Goal: Transaction & Acquisition: Purchase product/service

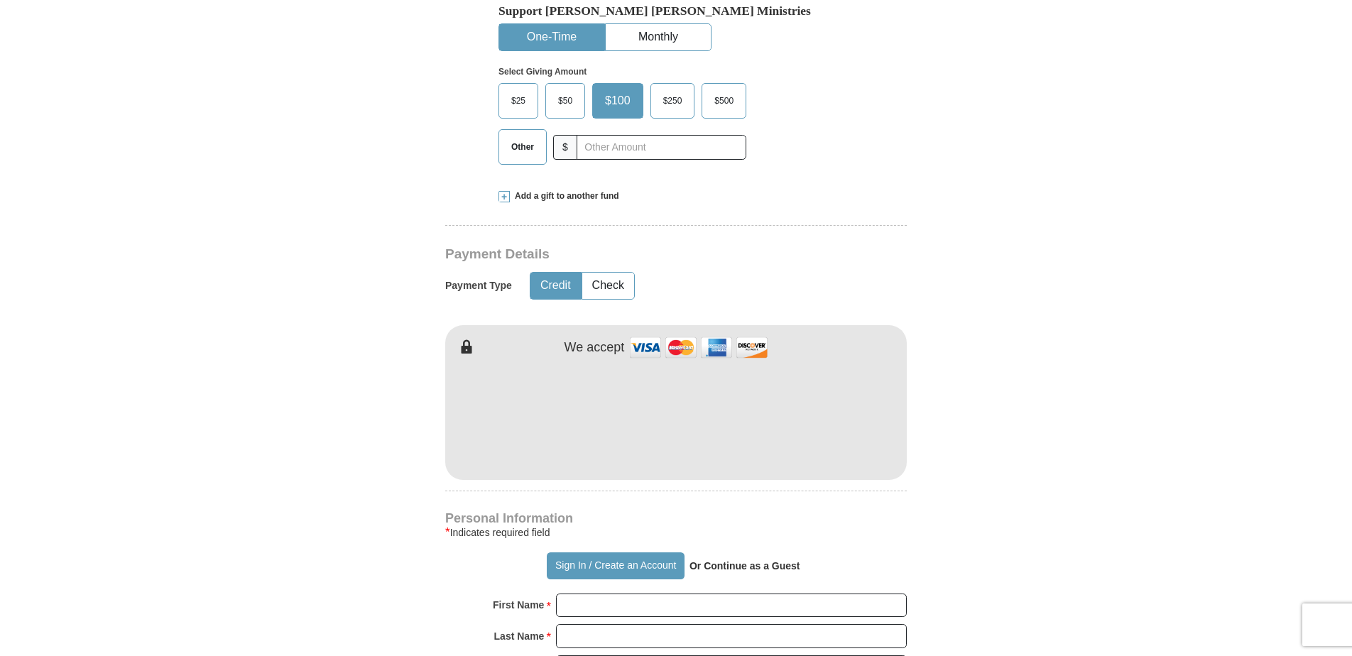
scroll to position [497, 0]
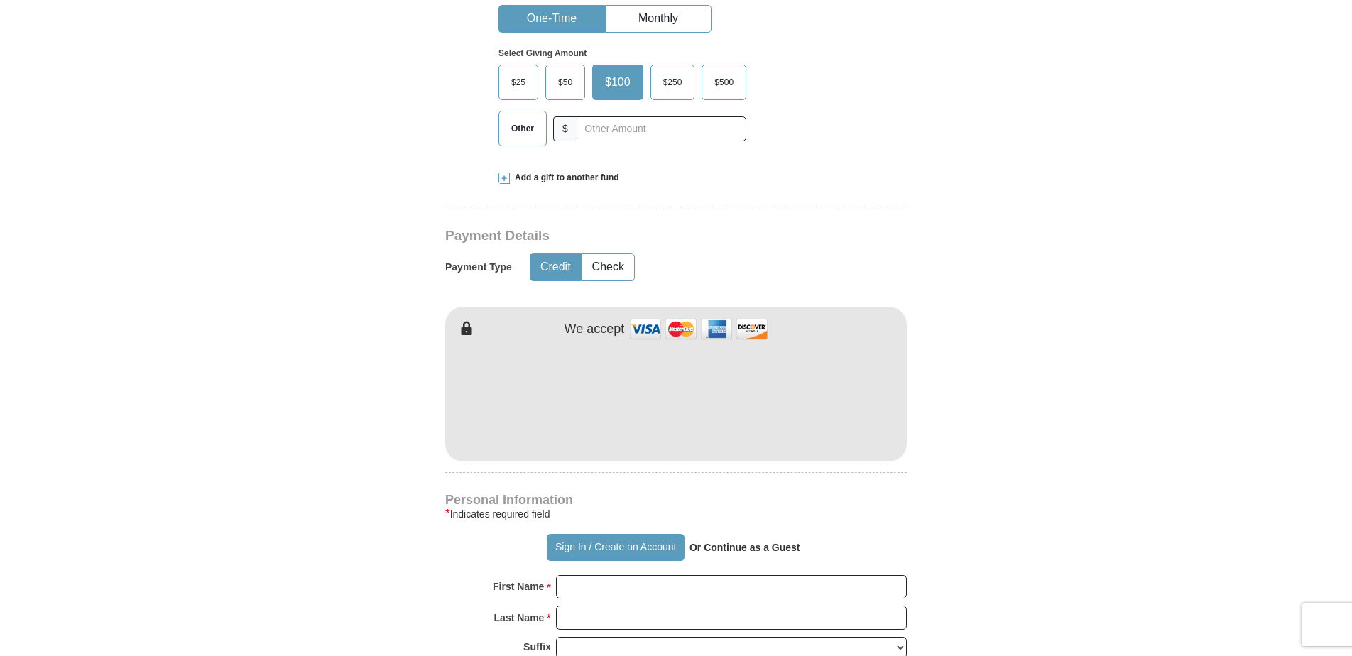
type button "[URL][DOMAIN_NAME]"
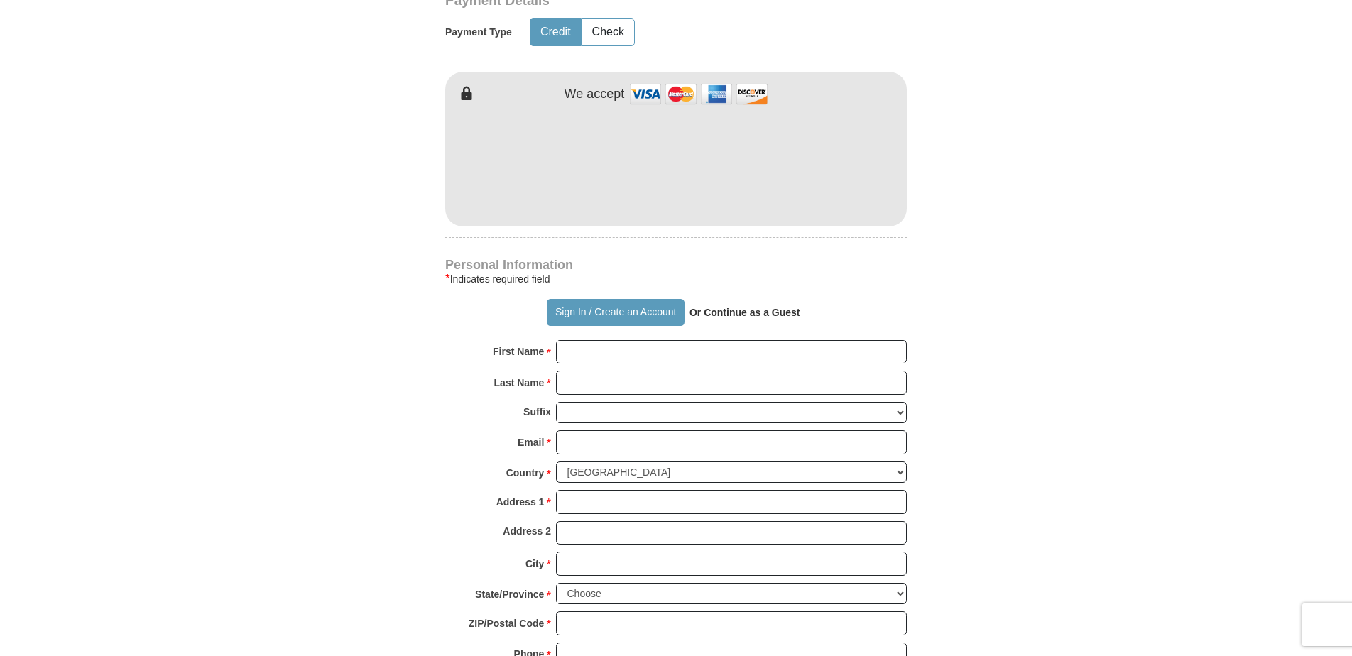
scroll to position [994, 0]
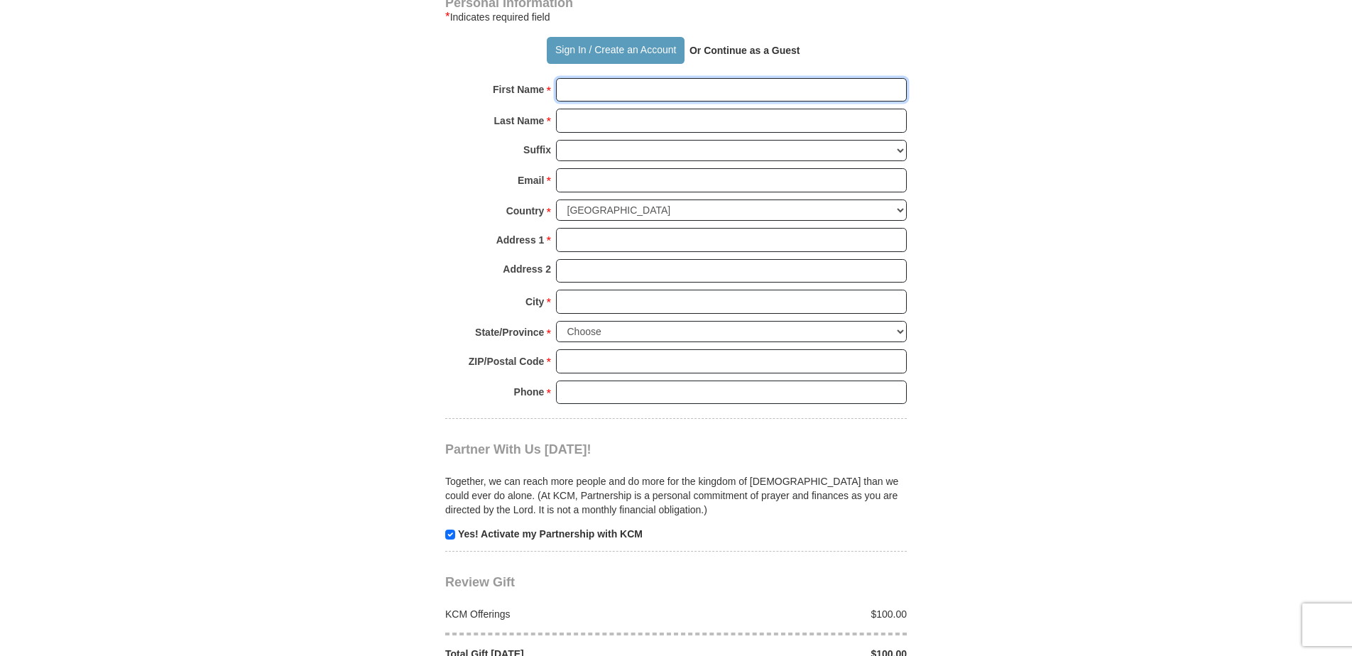
click at [735, 92] on input "First Name *" at bounding box center [731, 90] width 351 height 24
type input "[PERSON_NAME]"
type input "[PERSON_NAME][EMAIL_ADDRESS][DOMAIN_NAME]"
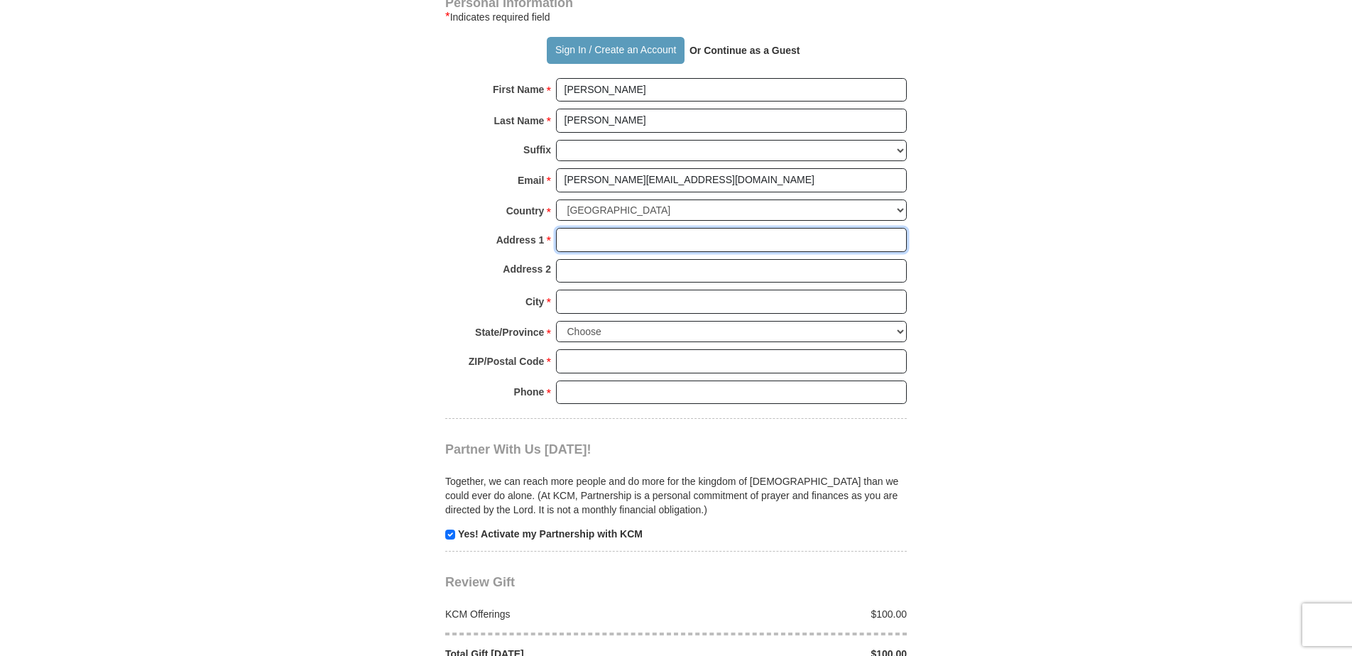
type input "P.O. Box 269"
type input "[GEOGRAPHIC_DATA]"
select select "NY"
type input "12421"
type input "6073266015"
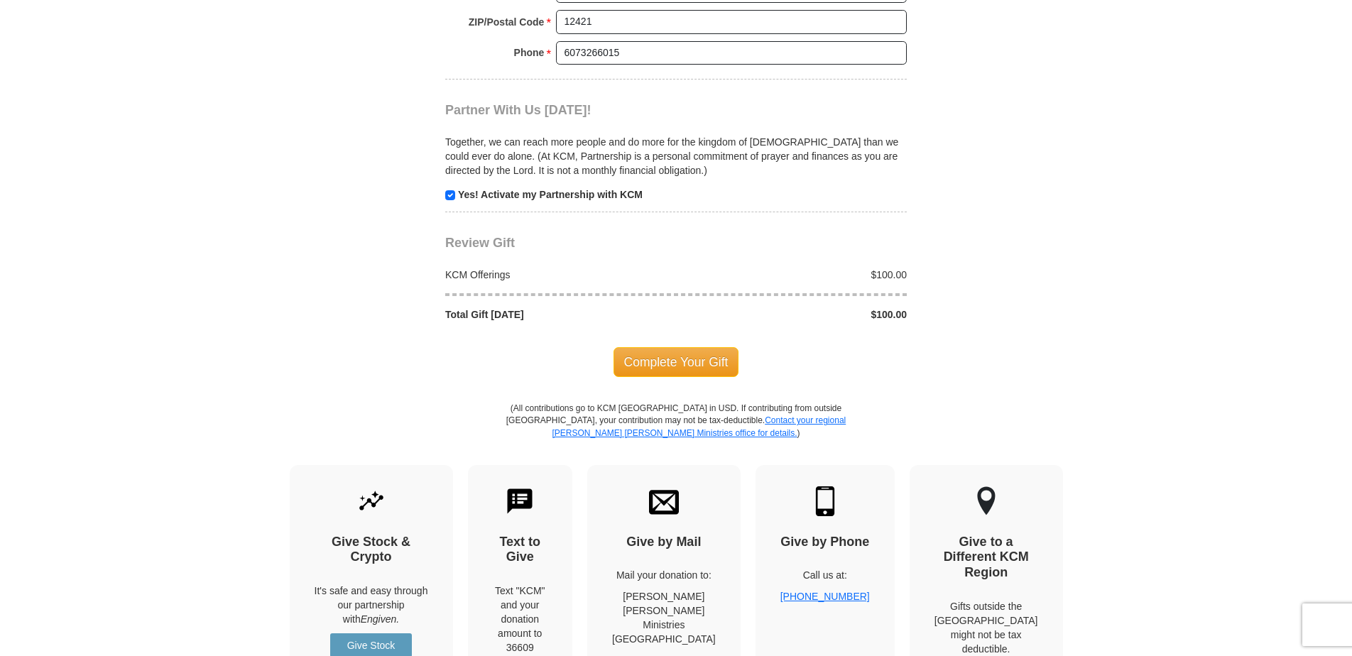
scroll to position [1349, 0]
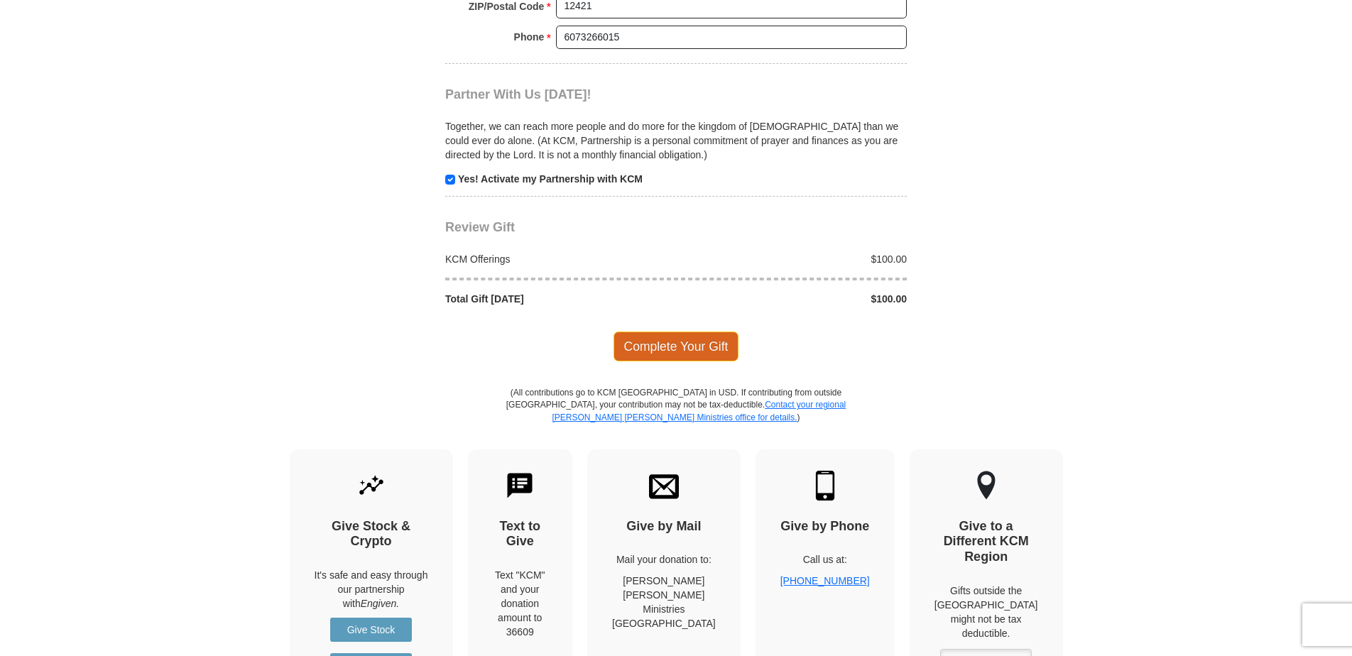
click at [663, 349] on span "Complete Your Gift" at bounding box center [677, 347] width 126 height 30
